Goal: Information Seeking & Learning: Learn about a topic

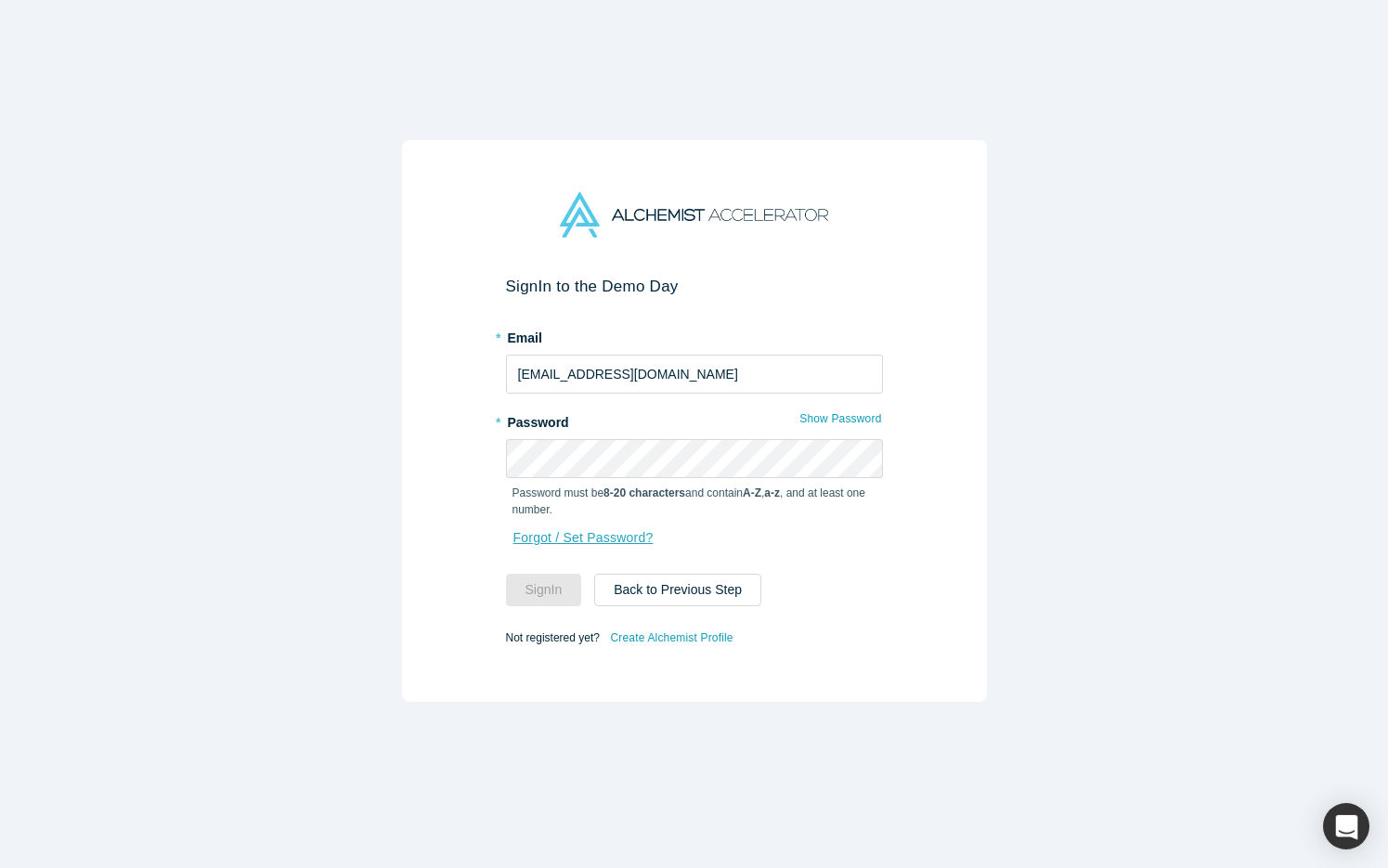
click at [573, 538] on link "Forgot / Set Password?" at bounding box center [584, 537] width 142 height 33
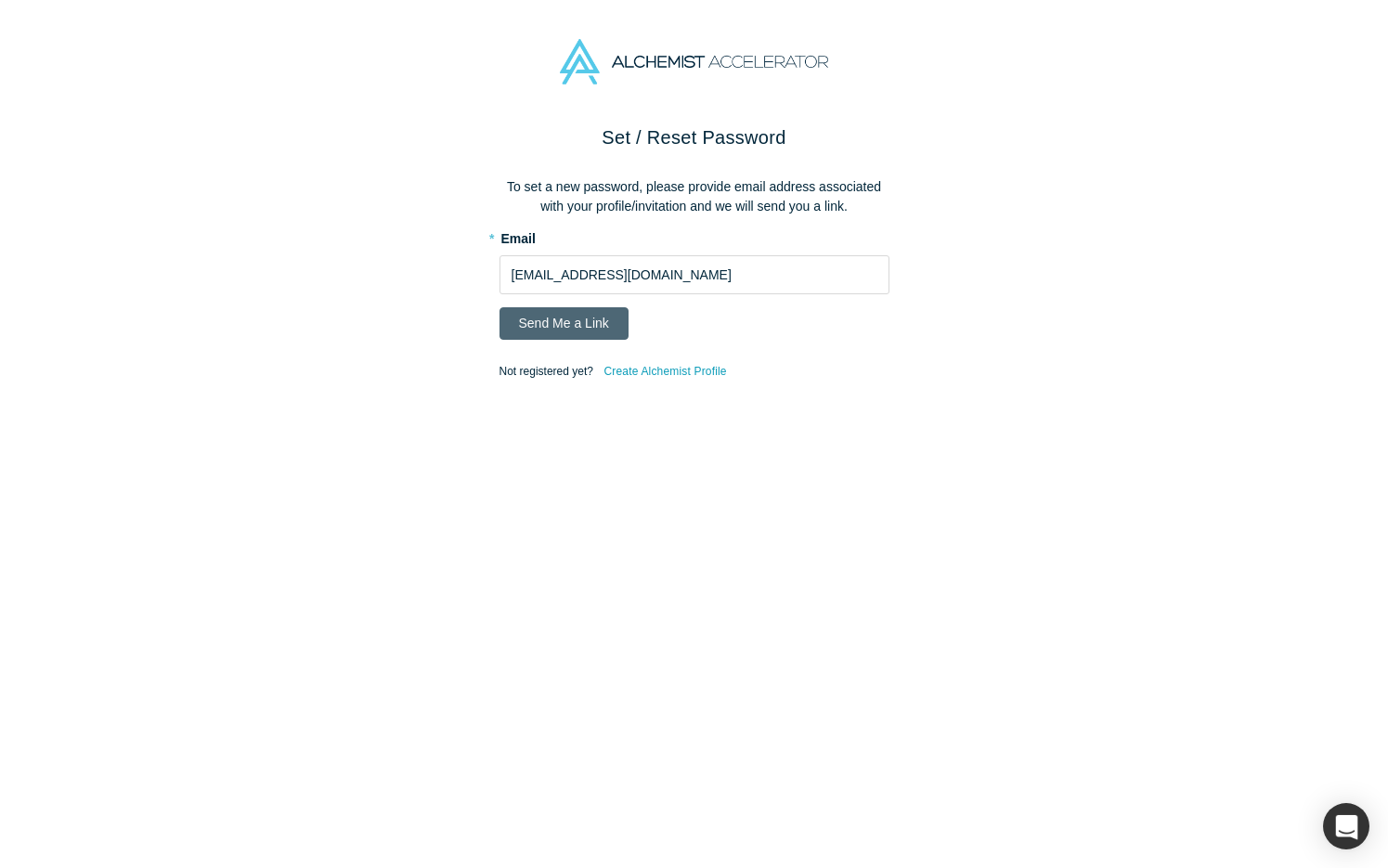
click at [561, 329] on button "Send Me a Link" at bounding box center [564, 323] width 129 height 33
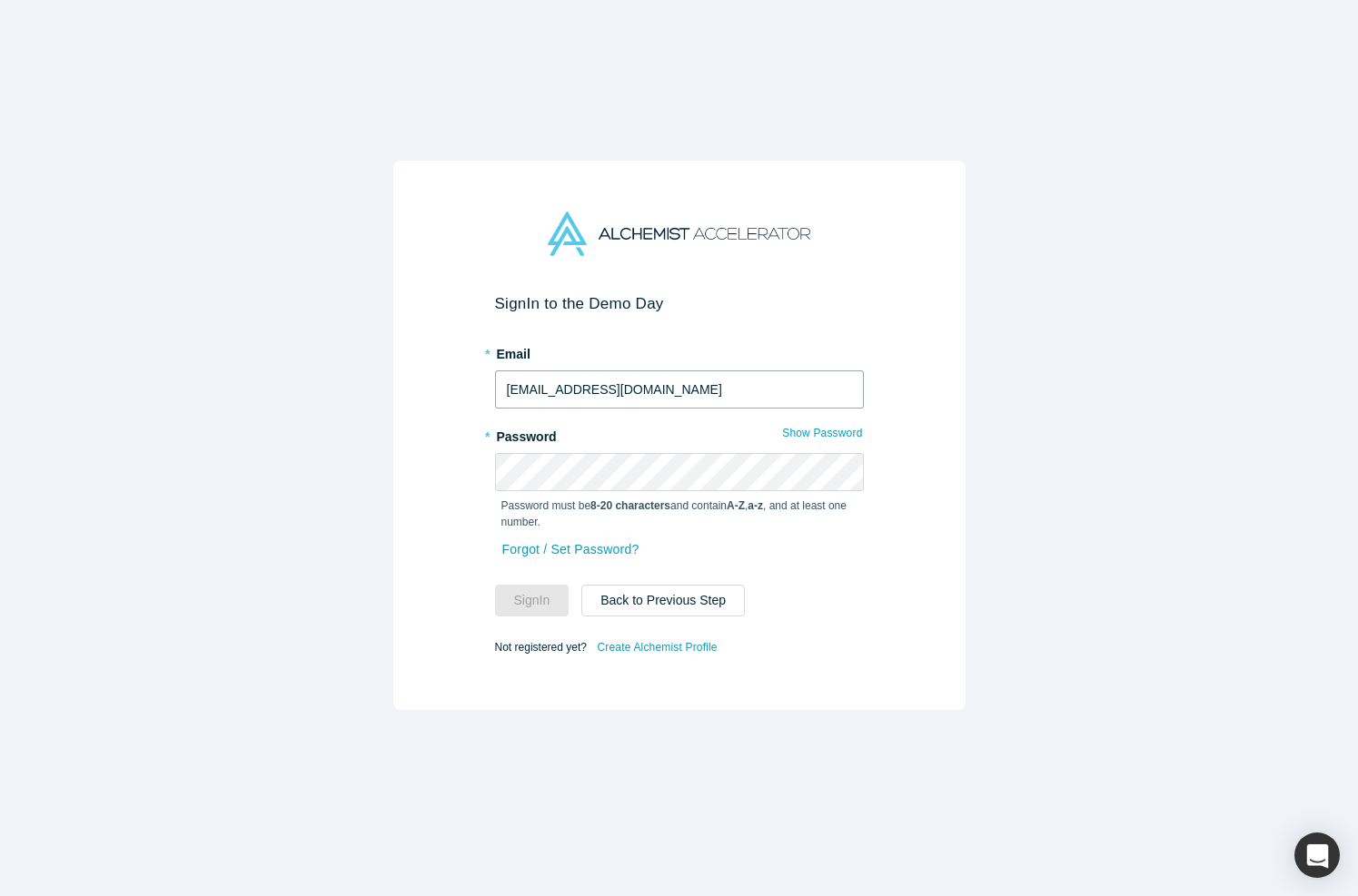
click at [663, 385] on input "[EMAIL_ADDRESS][DOMAIN_NAME]" at bounding box center [679, 390] width 369 height 39
click at [496, 584] on button "Sign In" at bounding box center [532, 600] width 74 height 32
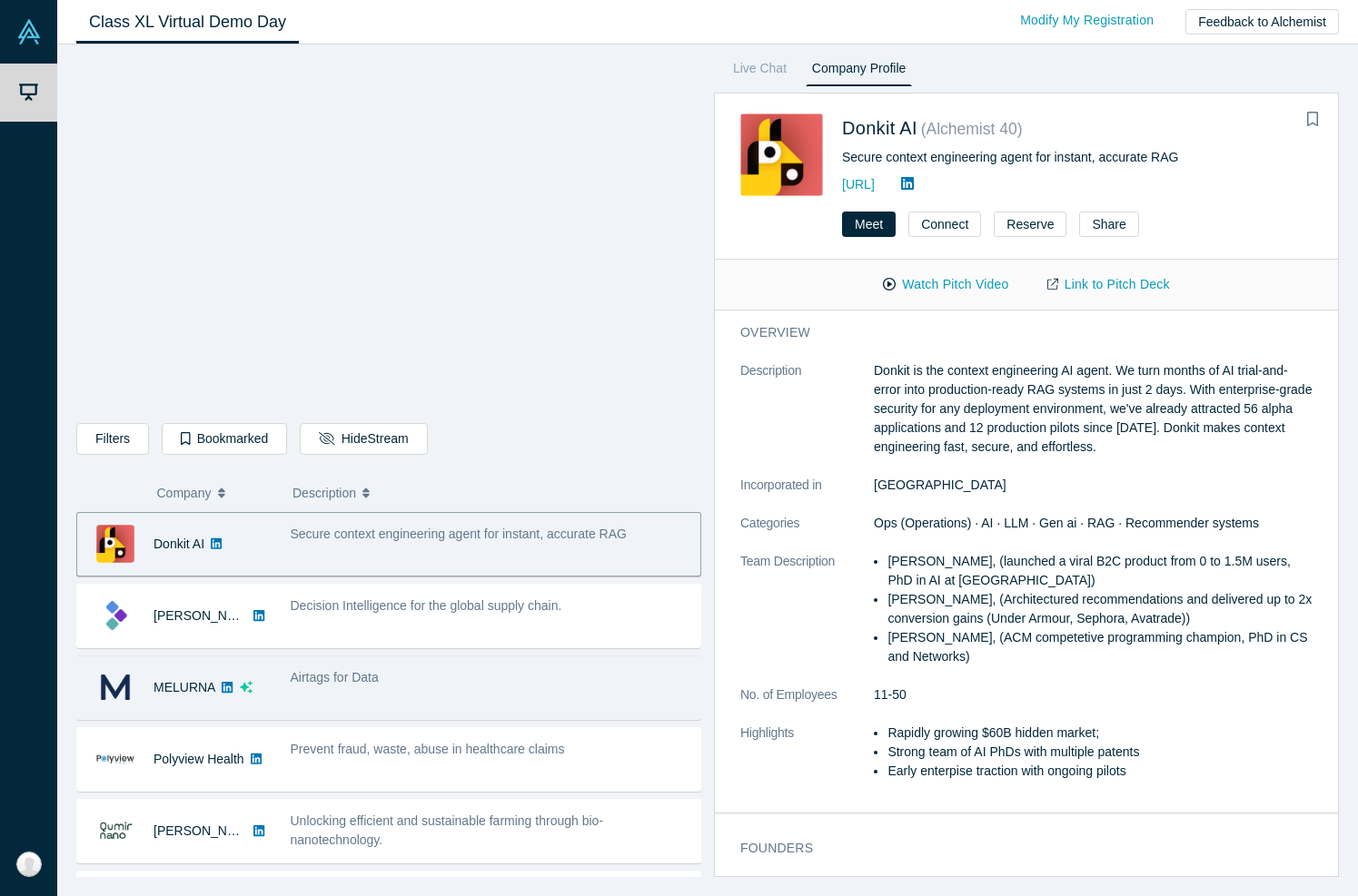
click at [335, 675] on span "Airtags for Data" at bounding box center [335, 677] width 88 height 15
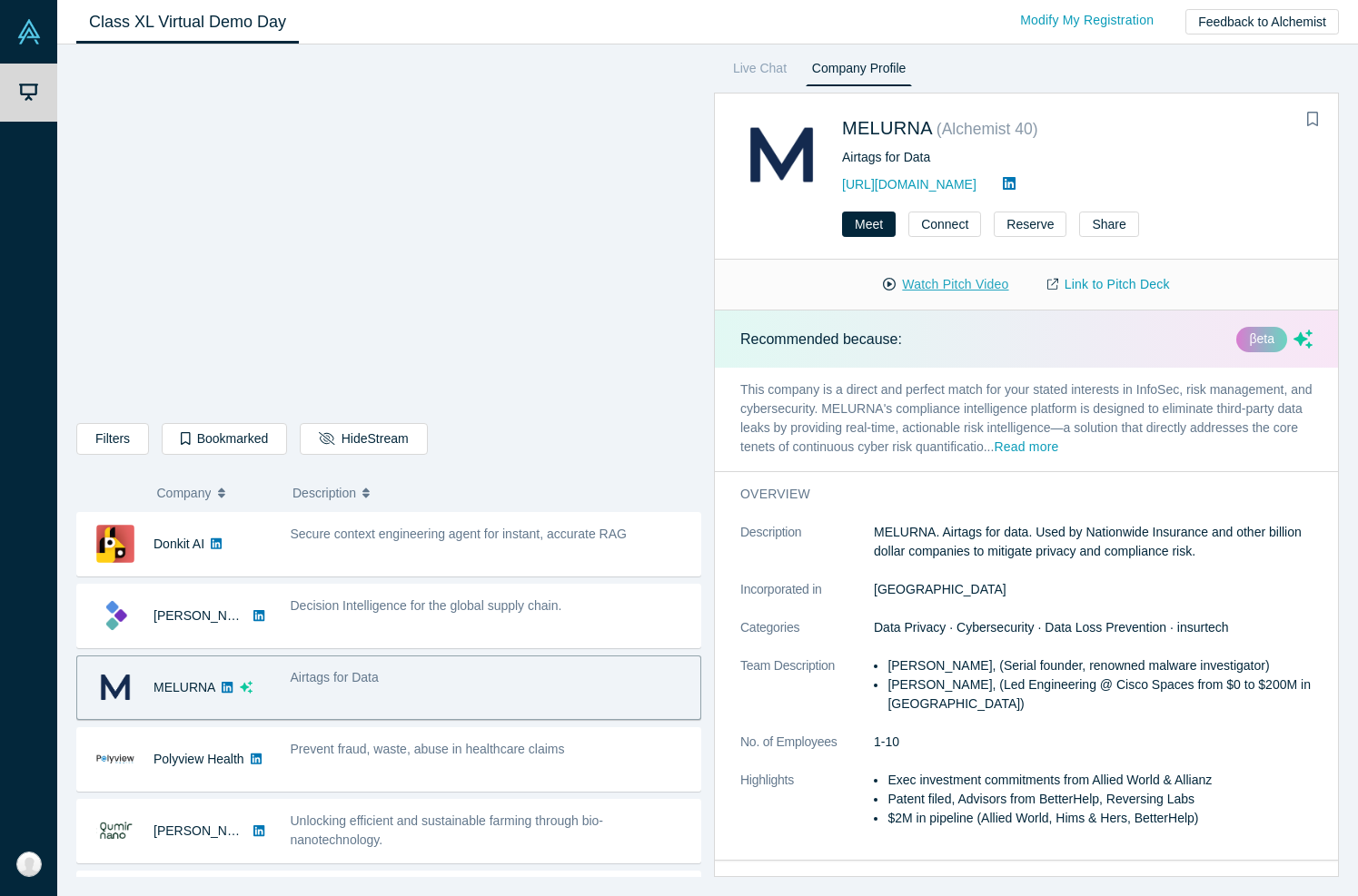
click at [935, 288] on button "Watch Pitch Video" at bounding box center [946, 285] width 164 height 32
click at [1110, 222] on button "Share" at bounding box center [1109, 224] width 59 height 26
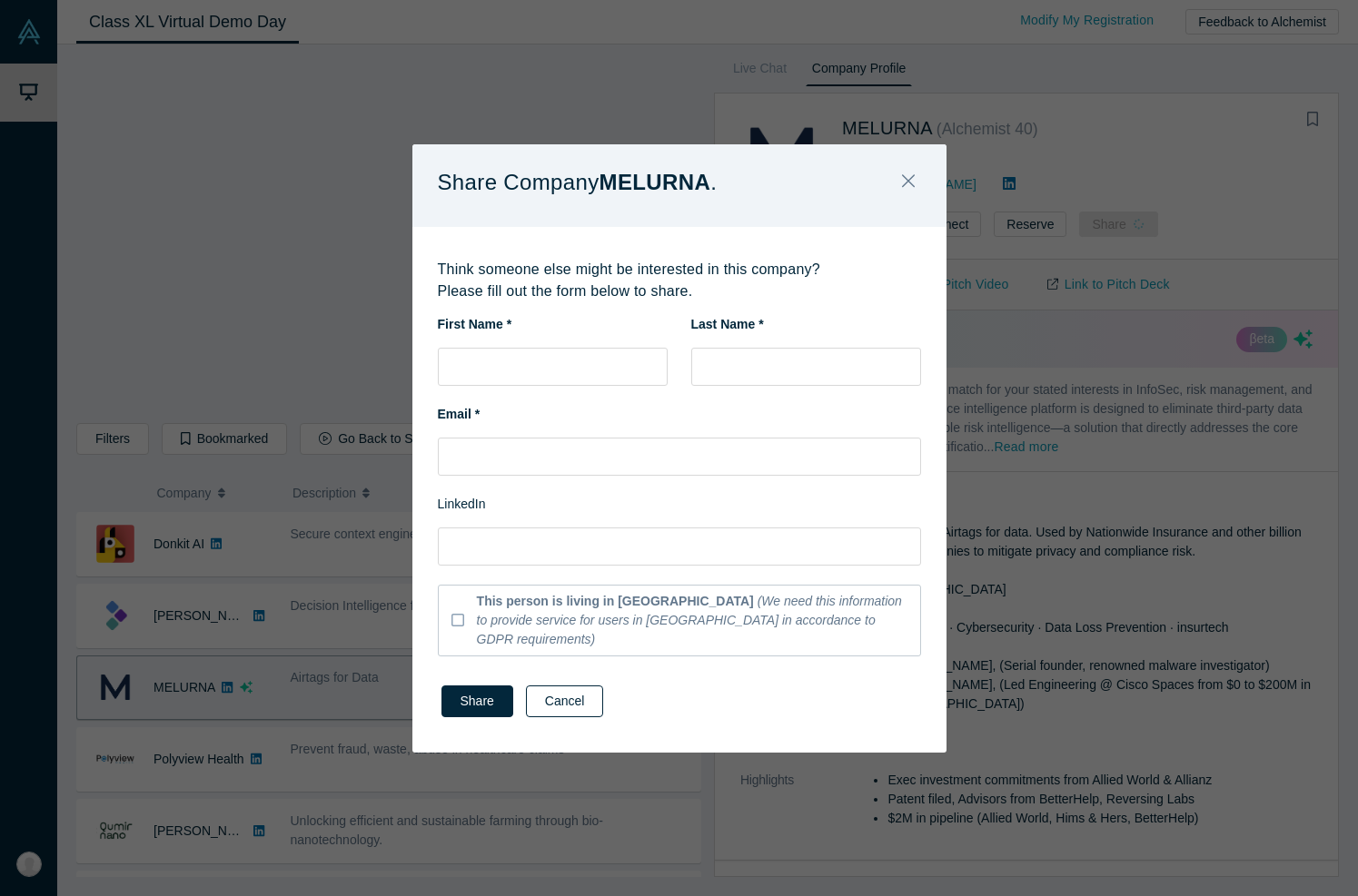
click at [554, 701] on button "Cancel" at bounding box center [565, 701] width 78 height 32
